Goal: Task Accomplishment & Management: Complete application form

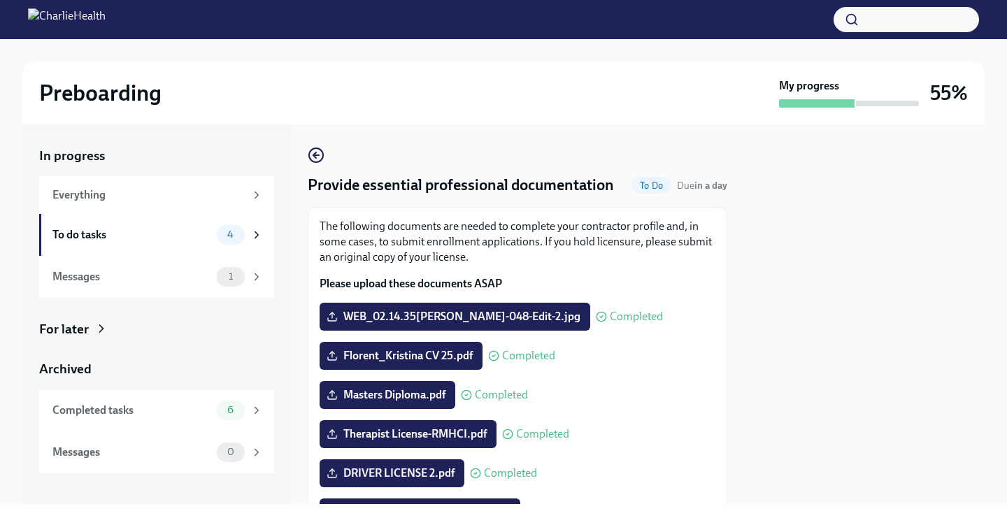
scroll to position [320, 0]
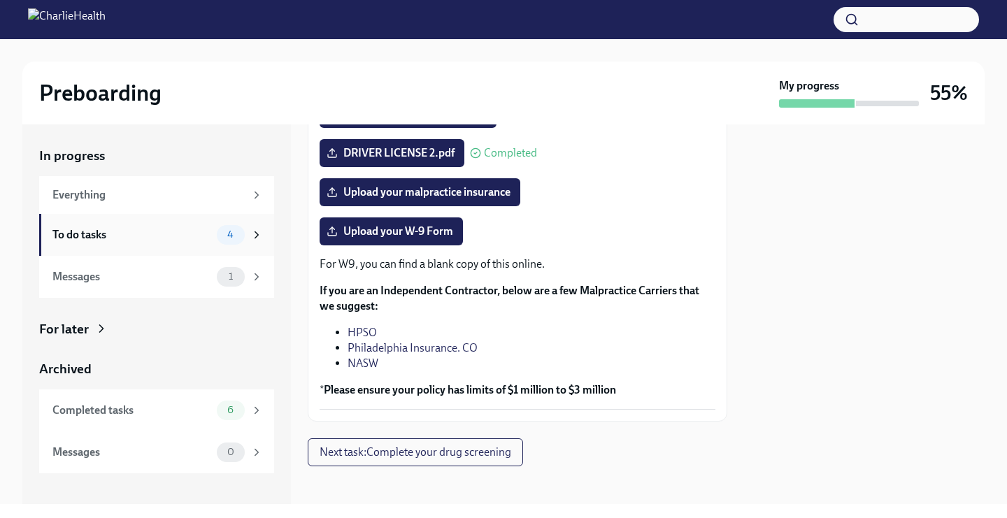
click at [161, 242] on div "To do tasks" at bounding box center [131, 234] width 159 height 15
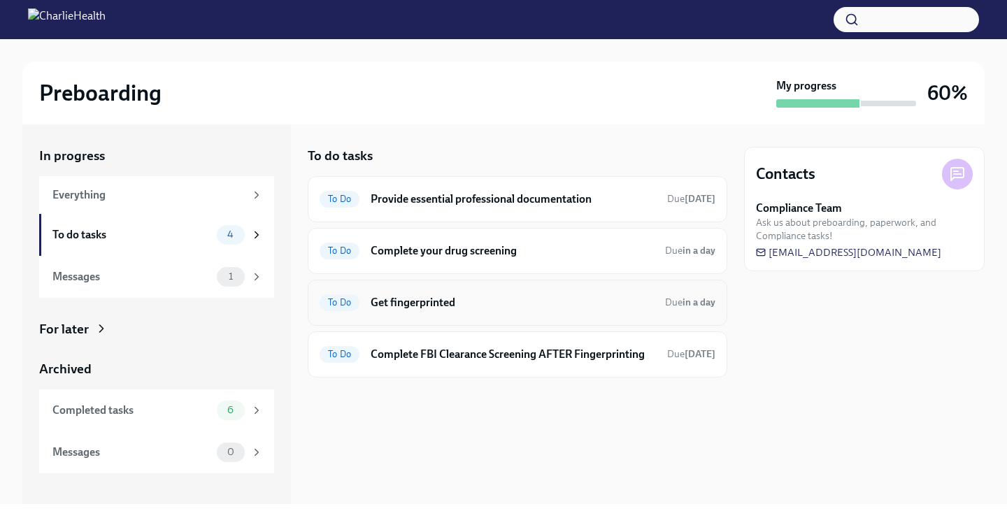
click at [455, 301] on h6 "Get fingerprinted" at bounding box center [512, 302] width 283 height 15
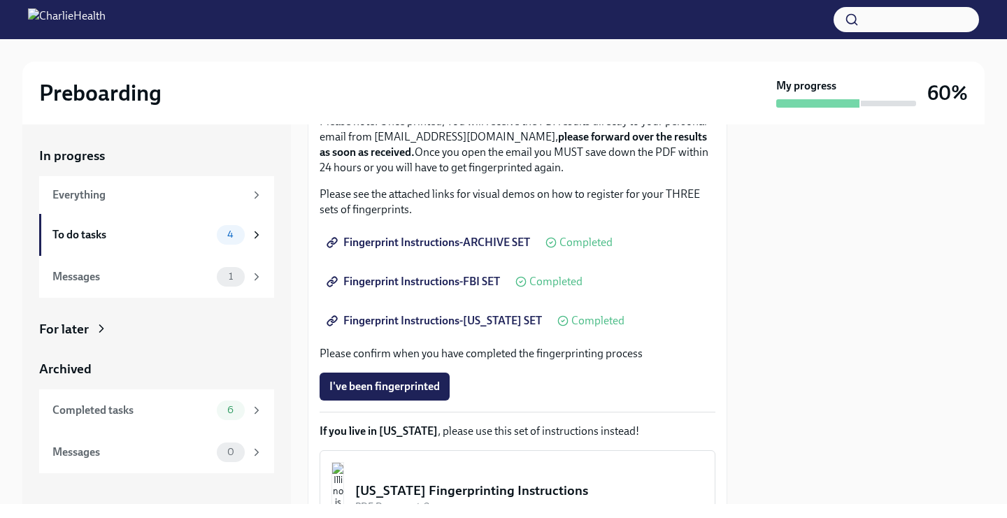
scroll to position [208, 0]
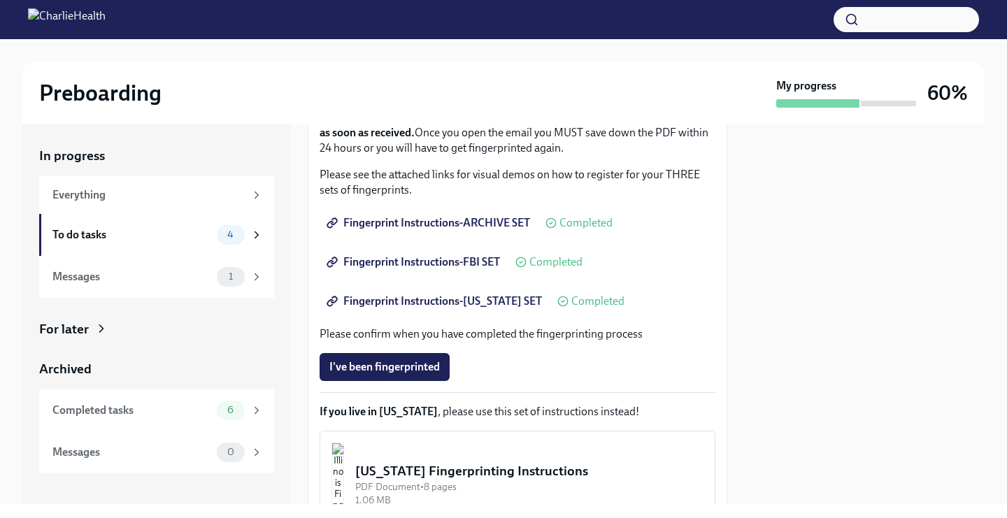
click at [436, 260] on span "Fingerprint Instructions-FBI SET" at bounding box center [414, 262] width 171 height 14
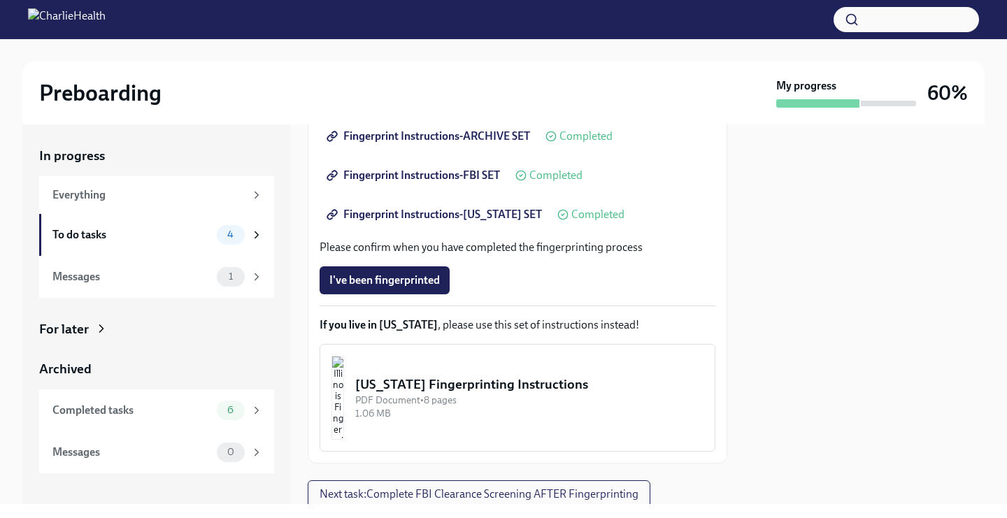
scroll to position [344, 0]
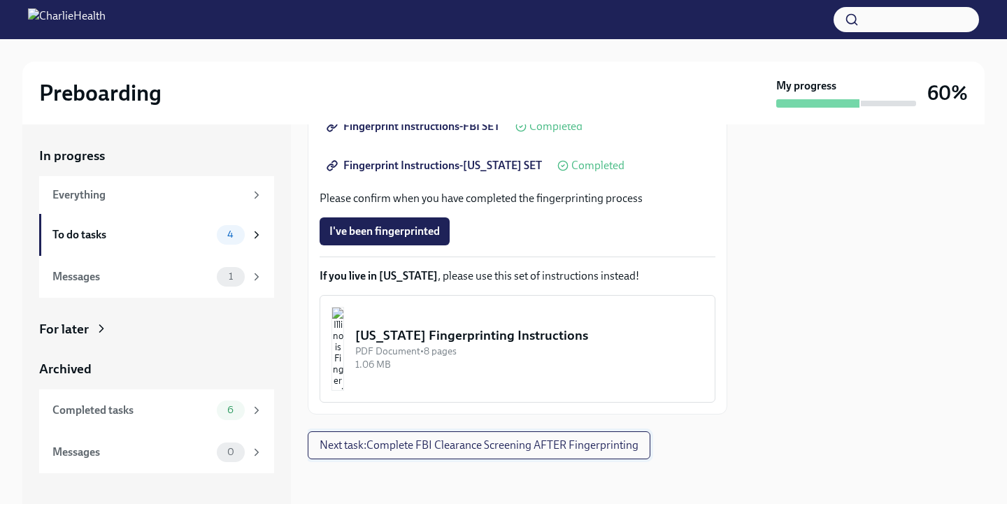
click at [429, 447] on span "Next task : Complete FBI Clearance Screening AFTER Fingerprinting" at bounding box center [479, 445] width 319 height 14
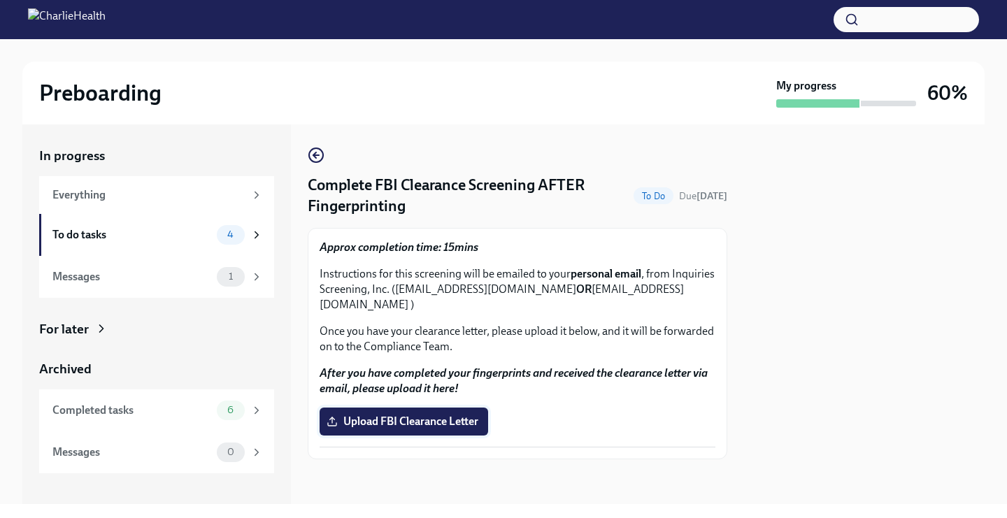
click at [417, 408] on label "Upload FBI Clearance Letter" at bounding box center [404, 422] width 169 height 28
click at [0, 0] on input "Upload FBI Clearance Letter" at bounding box center [0, 0] width 0 height 0
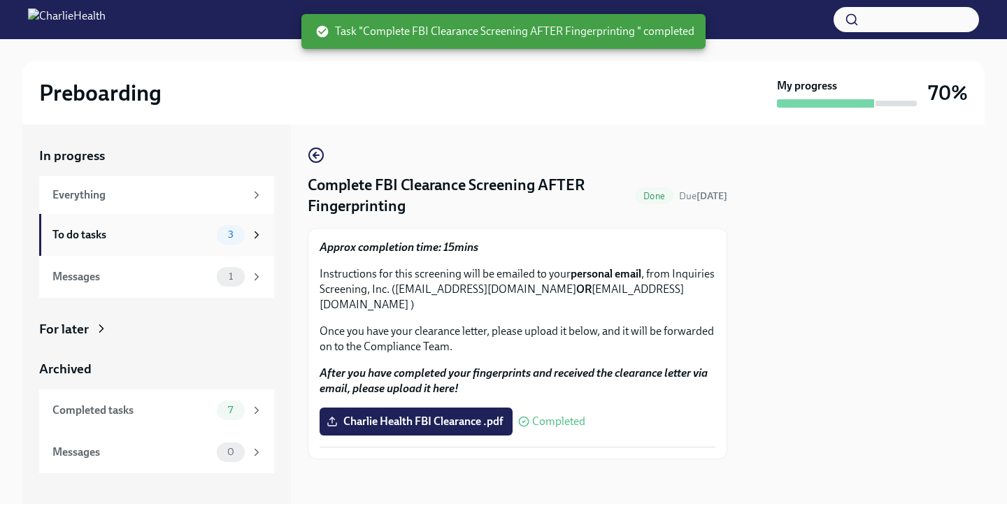
click at [176, 238] on div "To do tasks" at bounding box center [131, 234] width 159 height 15
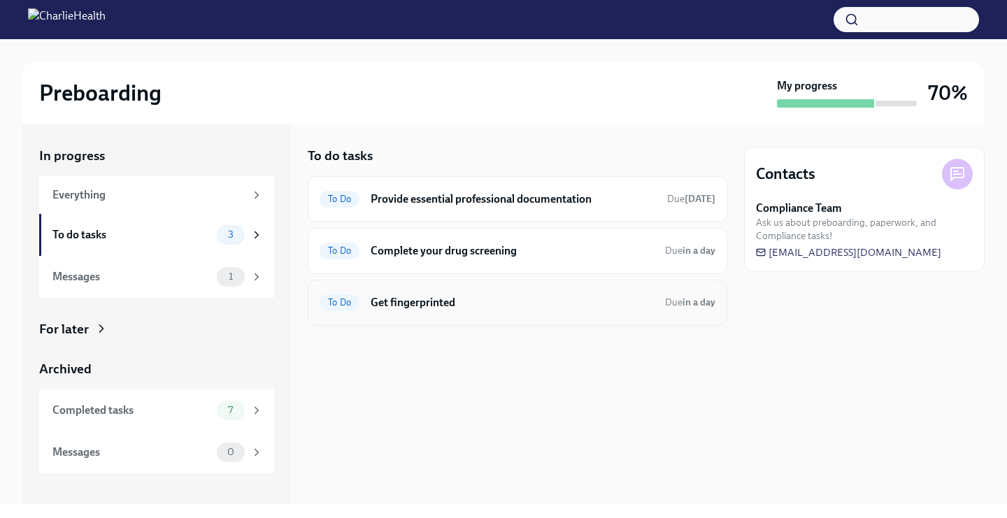
click at [573, 311] on div "To Do Get fingerprinted Due in a day" at bounding box center [518, 303] width 396 height 22
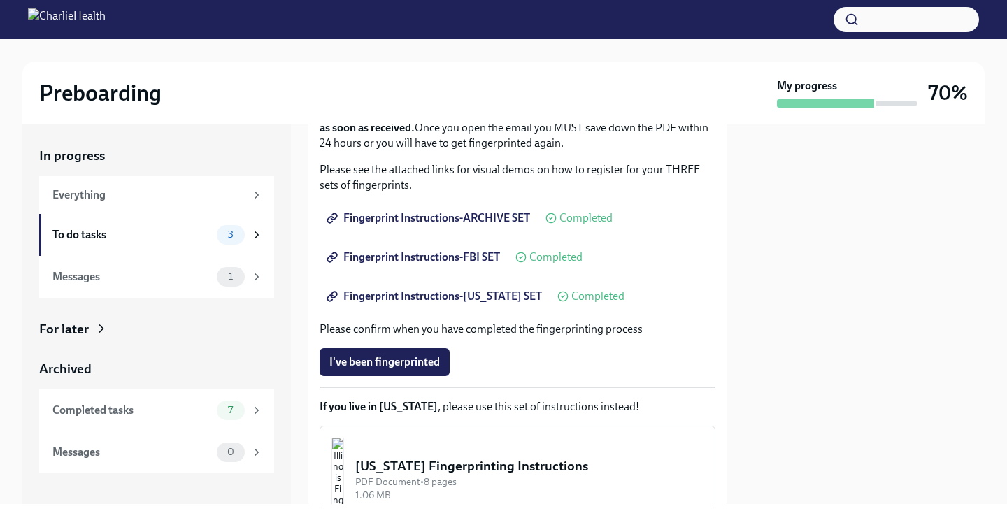
scroll to position [299, 0]
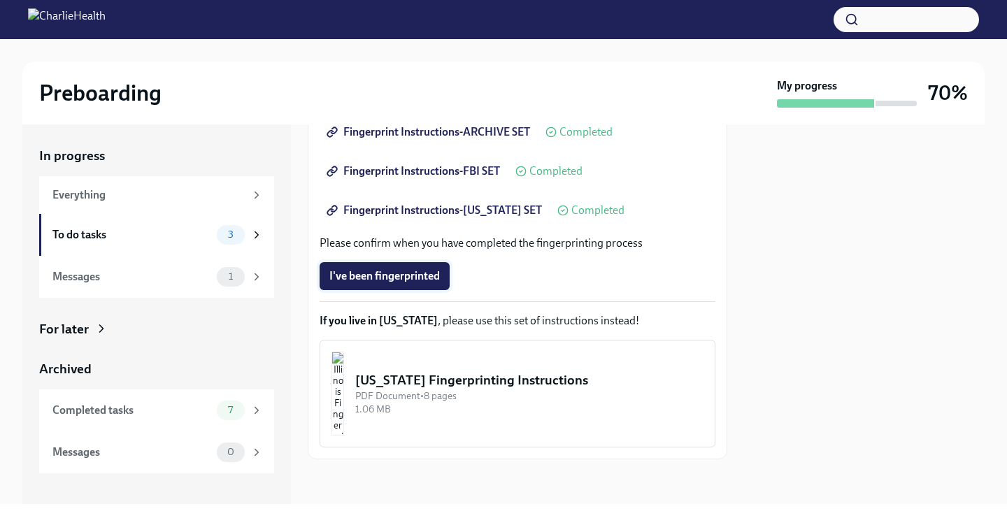
click at [394, 271] on span "I've been fingerprinted" at bounding box center [384, 276] width 110 height 14
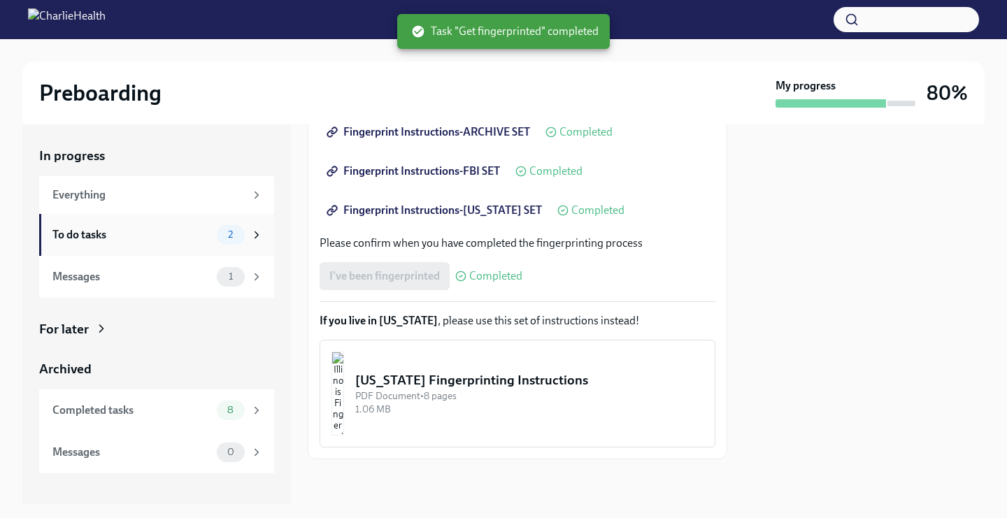
click at [180, 234] on div "To do tasks" at bounding box center [131, 234] width 159 height 15
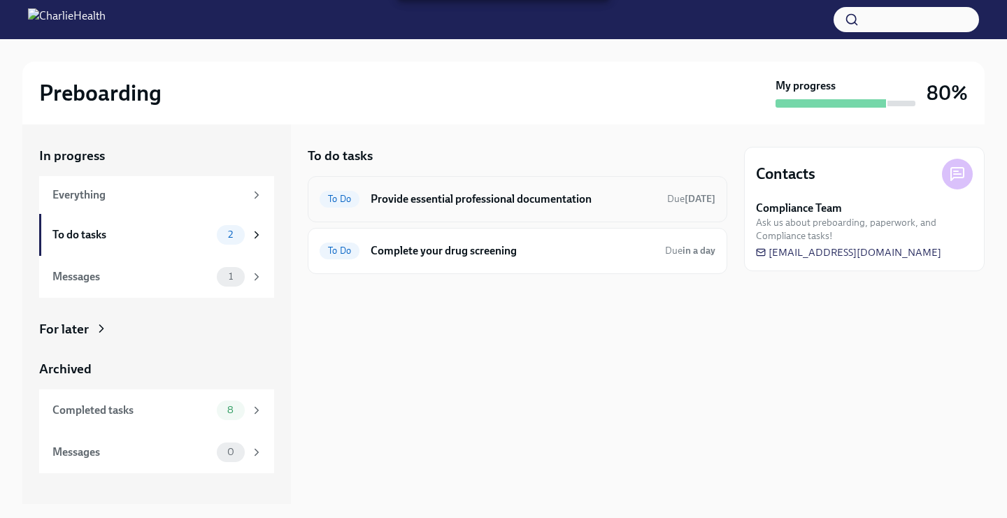
click at [446, 198] on h6 "Provide essential professional documentation" at bounding box center [513, 199] width 285 height 15
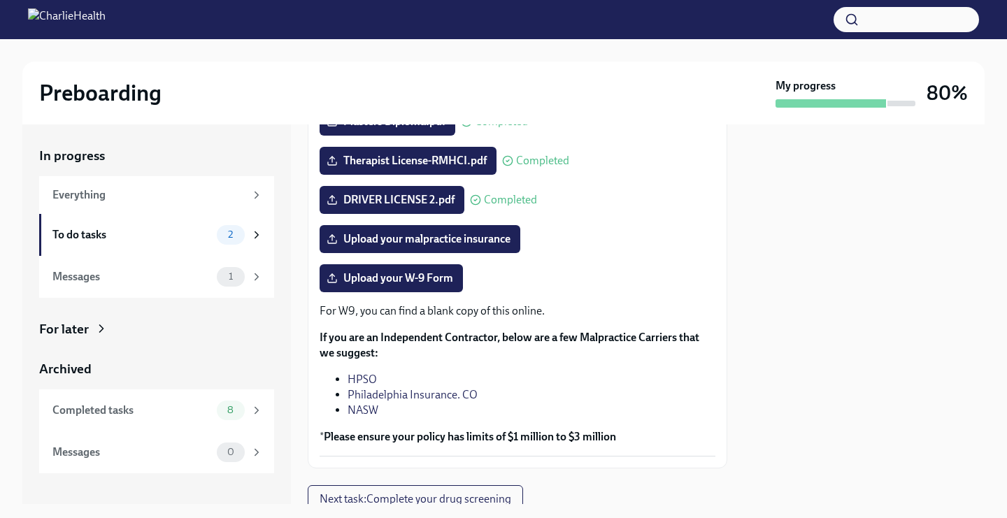
scroll to position [348, 0]
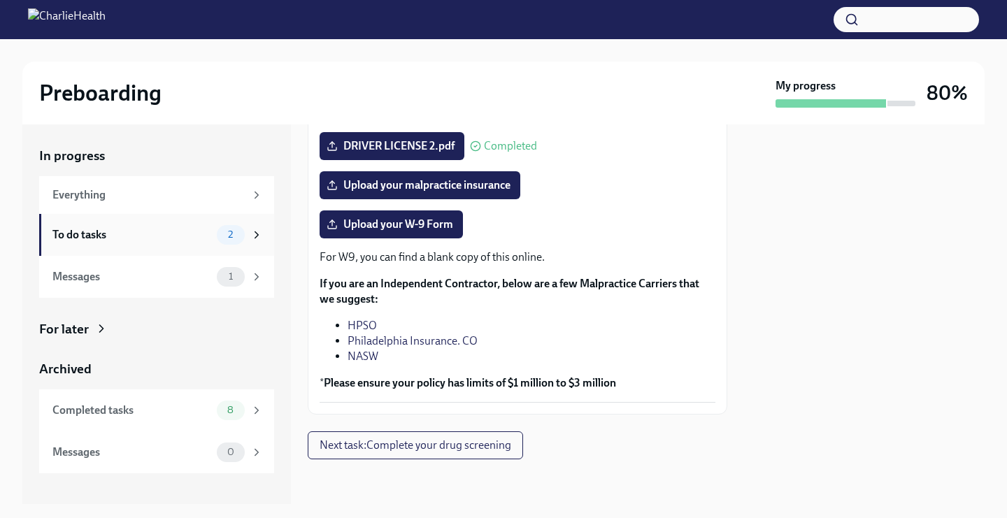
click at [201, 237] on div "To do tasks" at bounding box center [131, 234] width 159 height 15
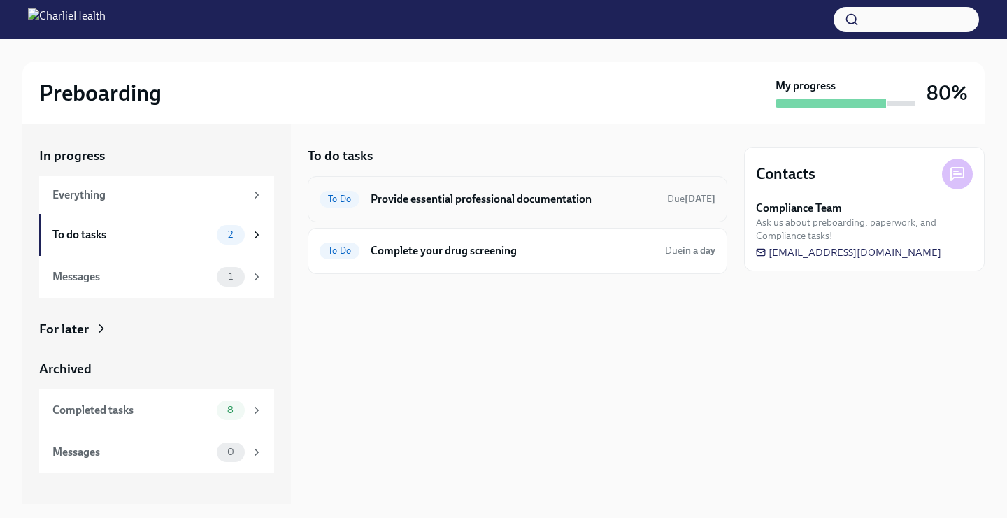
click at [546, 198] on h6 "Provide essential professional documentation" at bounding box center [513, 199] width 285 height 15
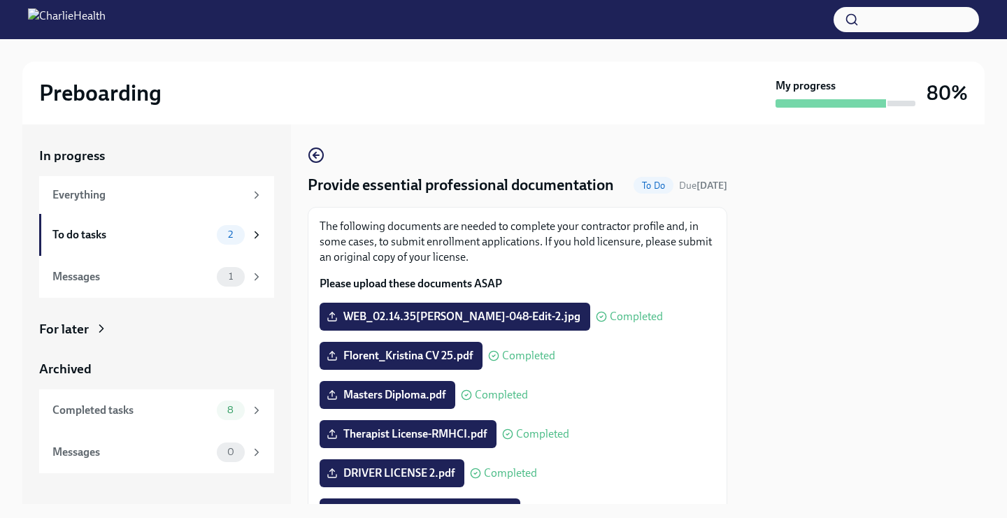
scroll to position [348, 0]
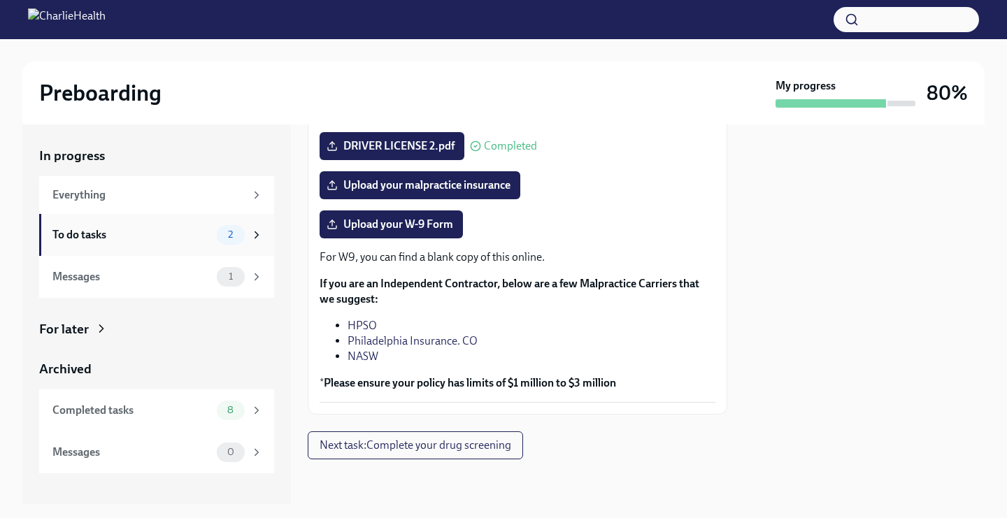
click at [187, 243] on div "To do tasks 2" at bounding box center [157, 235] width 210 height 20
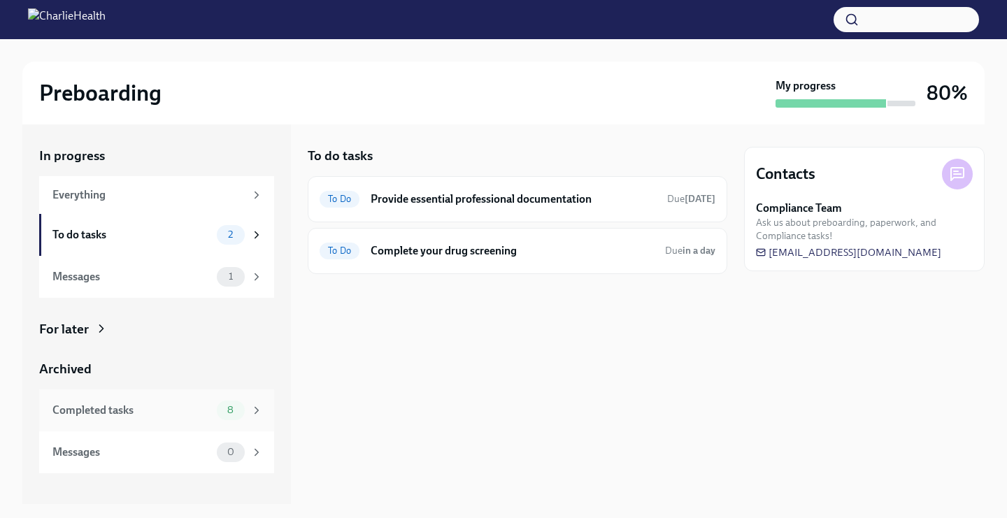
click at [145, 410] on div "Completed tasks" at bounding box center [131, 410] width 159 height 15
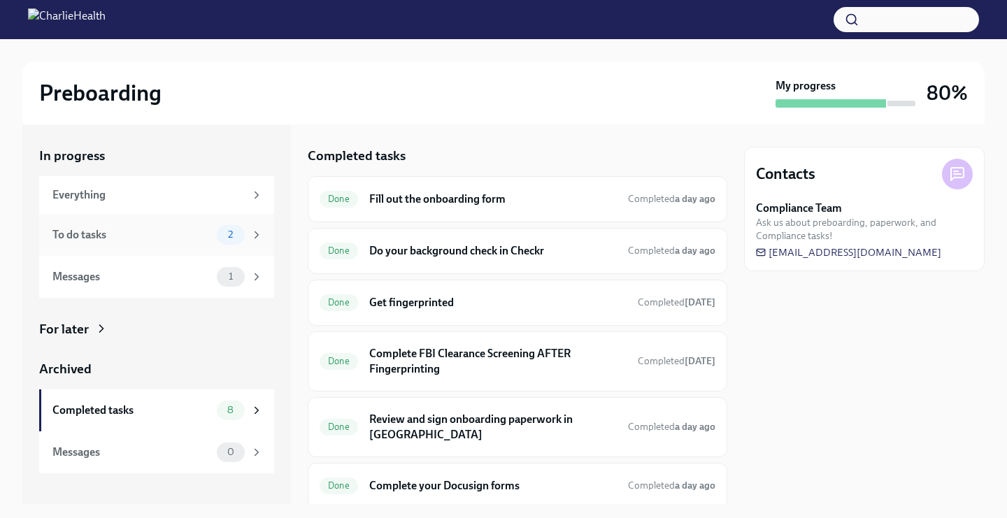
click at [195, 236] on div "To do tasks" at bounding box center [131, 234] width 159 height 15
